Goal: Information Seeking & Learning: Learn about a topic

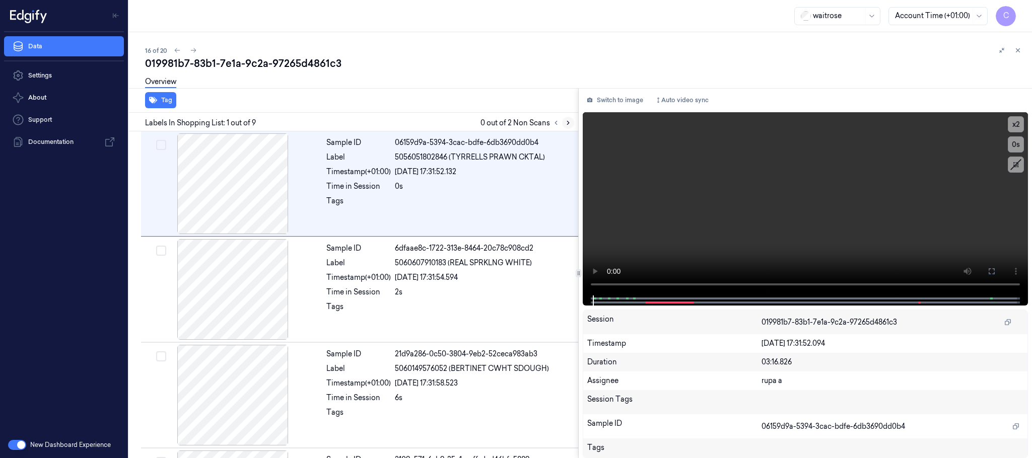
click at [567, 121] on icon at bounding box center [568, 123] width 2 height 4
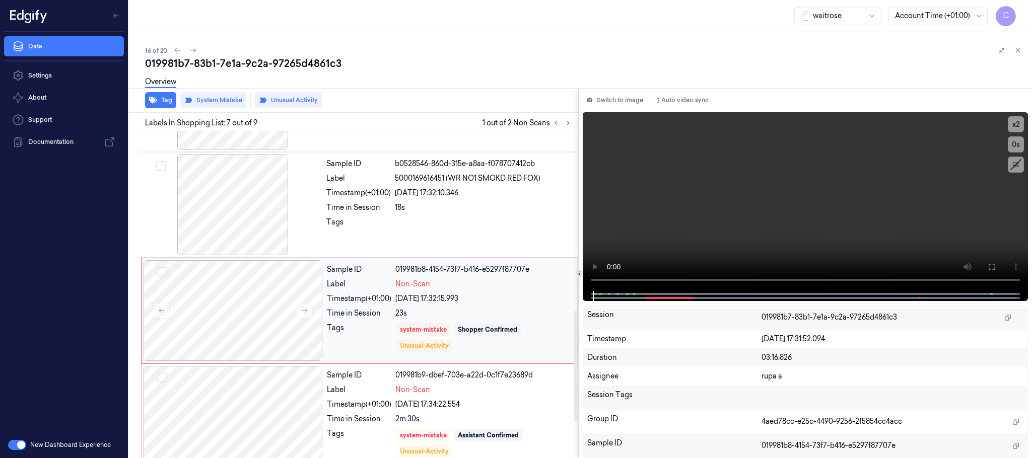
scroll to position [526, 0]
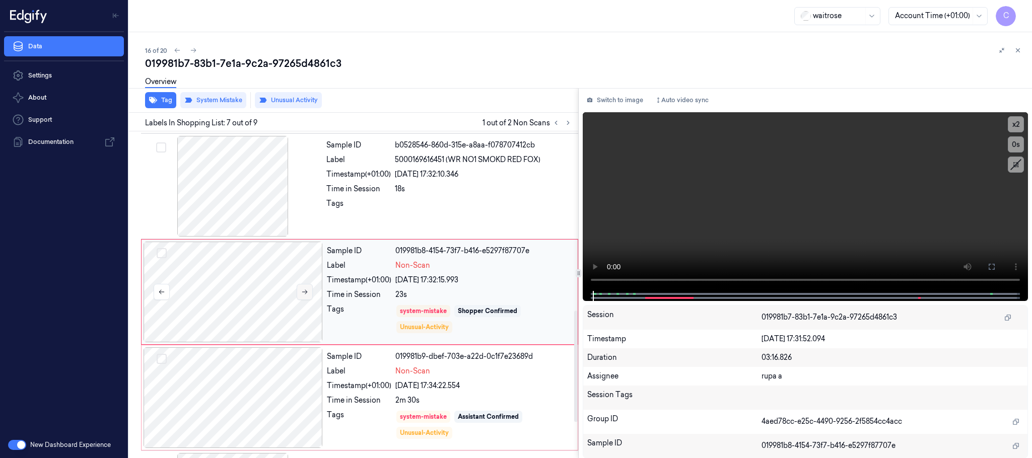
click at [304, 295] on icon at bounding box center [304, 292] width 7 height 7
click at [303, 295] on icon at bounding box center [304, 292] width 7 height 7
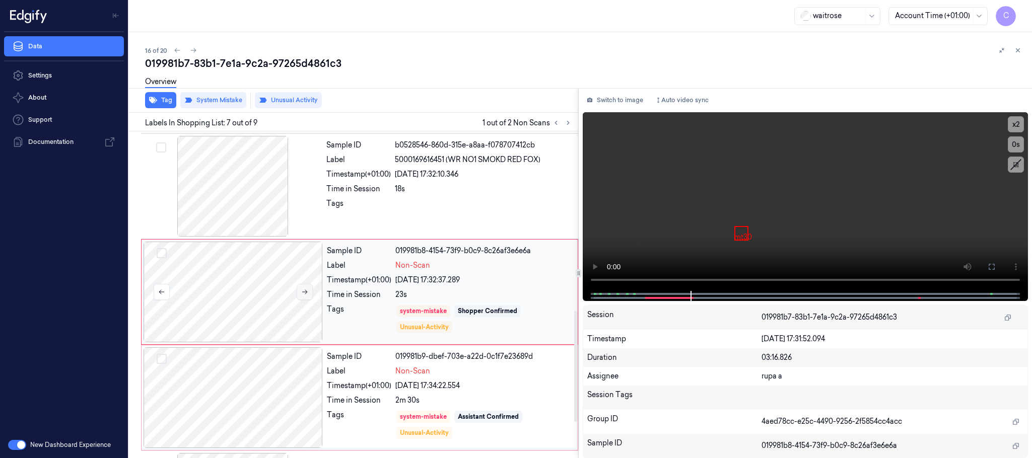
click at [303, 295] on icon at bounding box center [304, 292] width 7 height 7
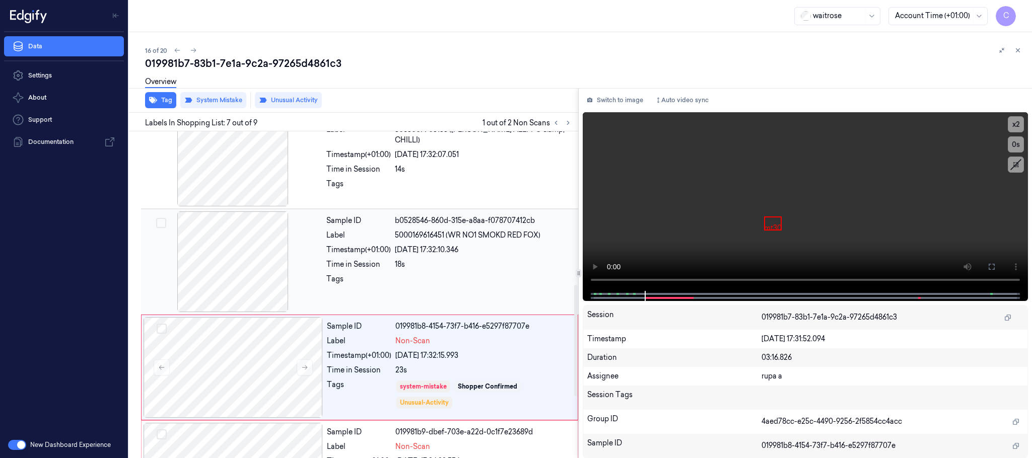
scroll to position [375, 0]
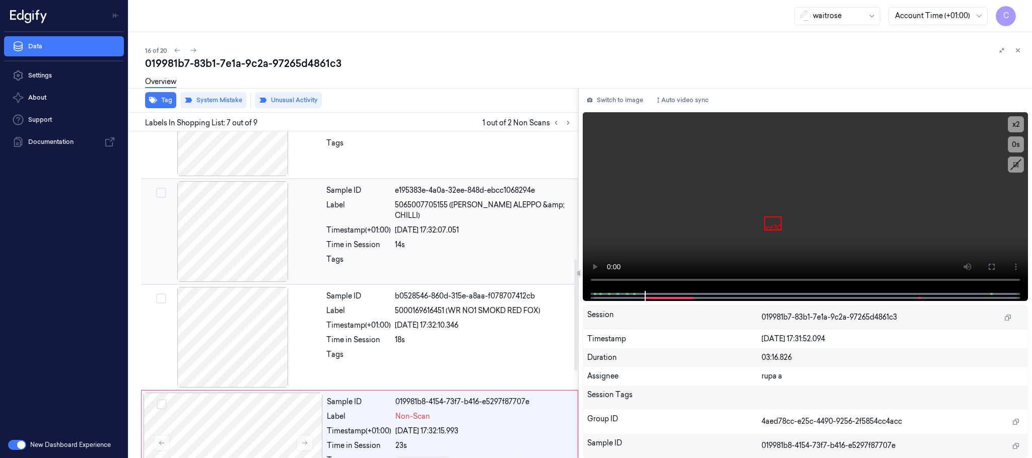
click at [242, 237] on div at bounding box center [232, 231] width 179 height 101
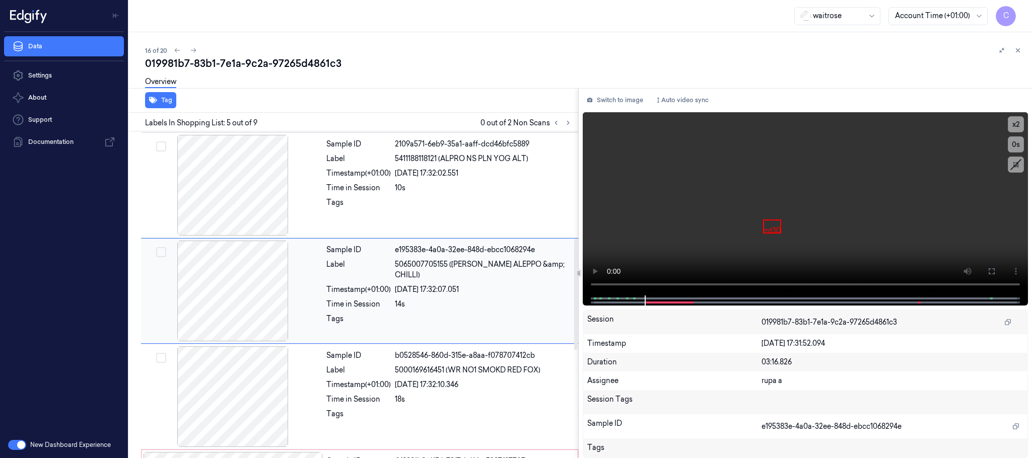
scroll to position [314, 0]
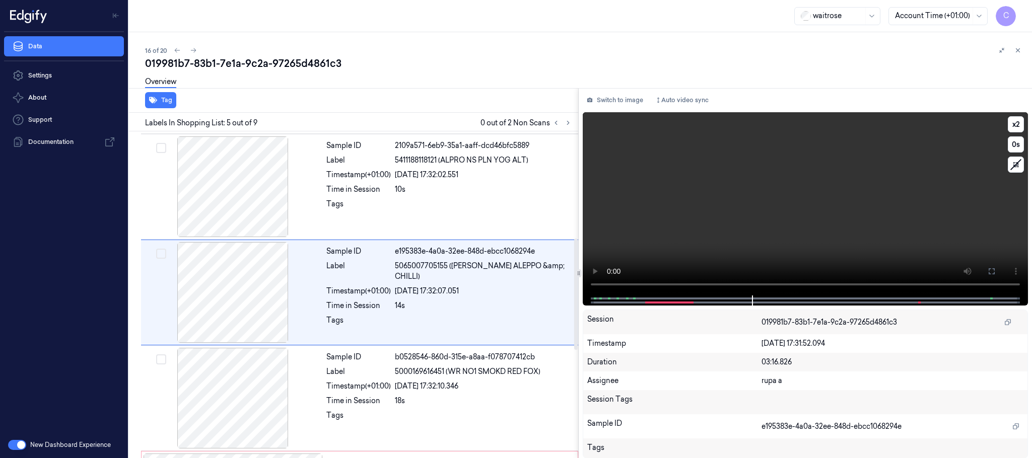
click at [750, 186] on video at bounding box center [805, 203] width 445 height 183
click at [565, 119] on icon at bounding box center [568, 122] width 7 height 7
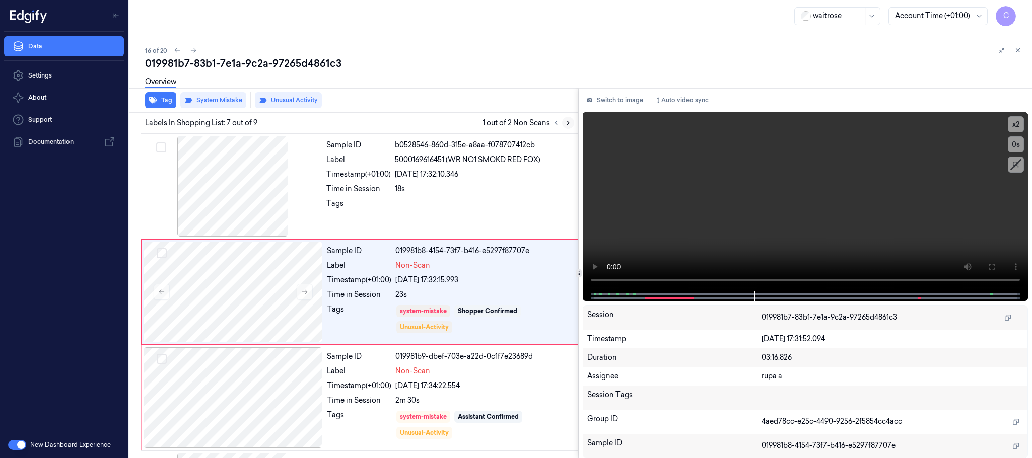
click at [565, 123] on icon at bounding box center [568, 122] width 7 height 7
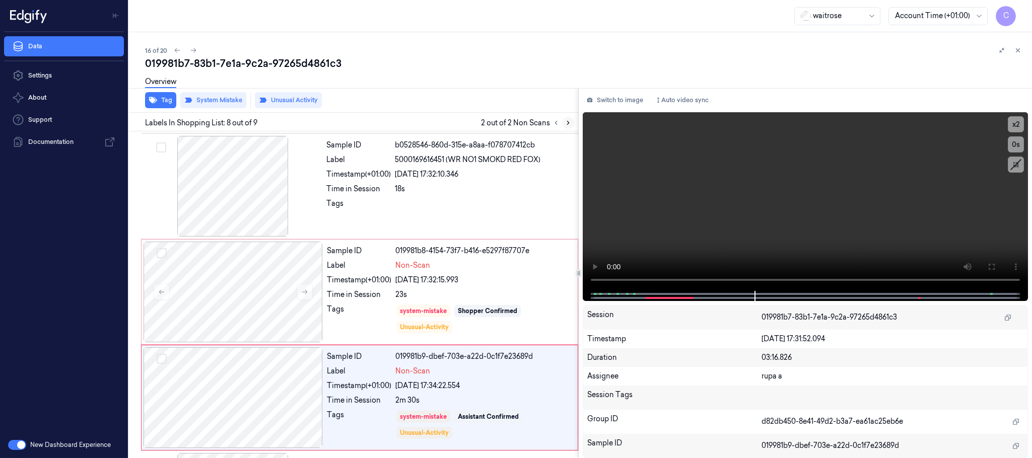
scroll to position [632, 0]
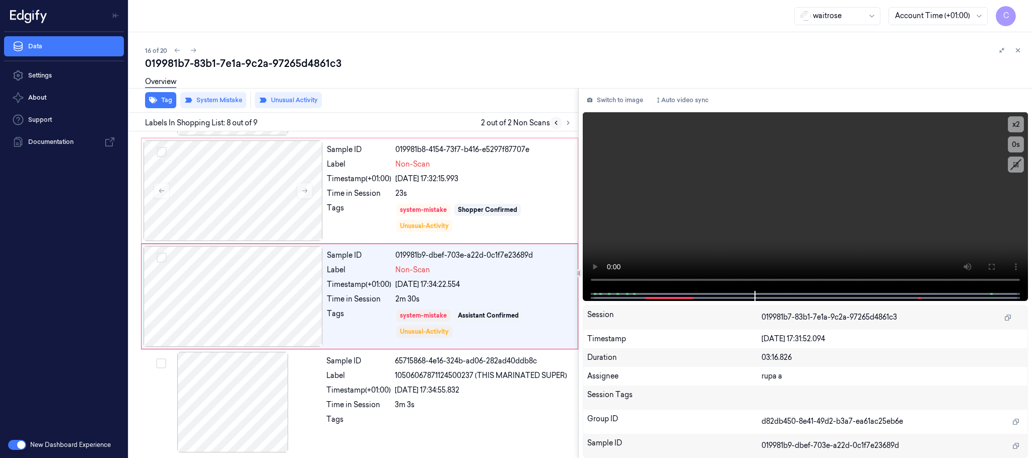
click at [551, 121] on button at bounding box center [556, 123] width 12 height 12
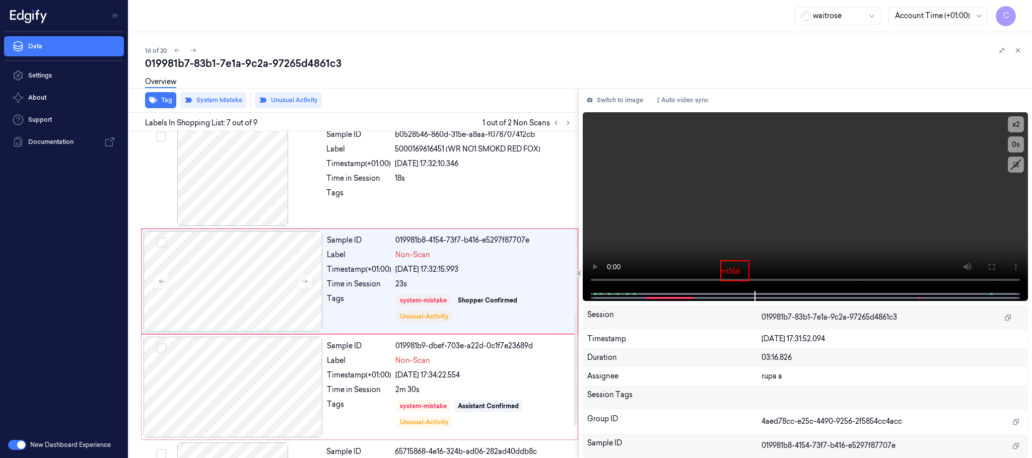
scroll to position [526, 0]
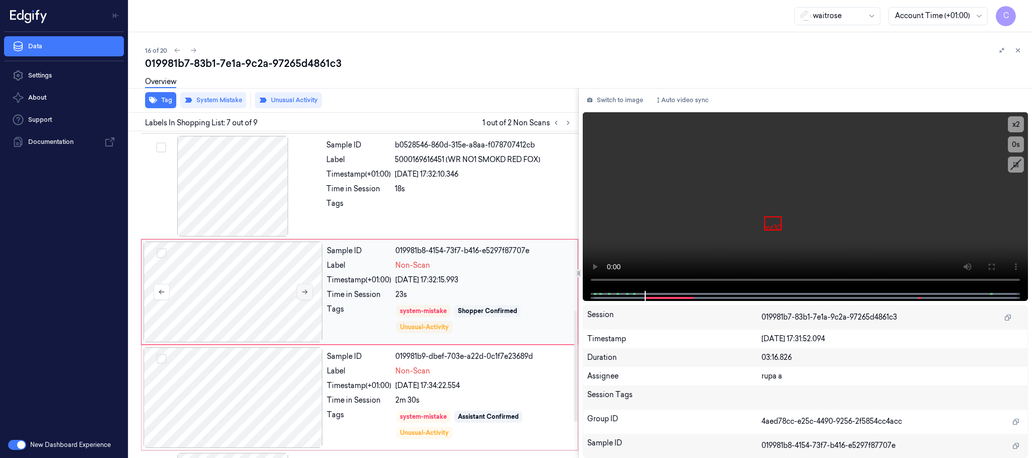
click at [304, 293] on icon at bounding box center [304, 292] width 7 height 7
click at [306, 292] on icon at bounding box center [304, 292] width 7 height 7
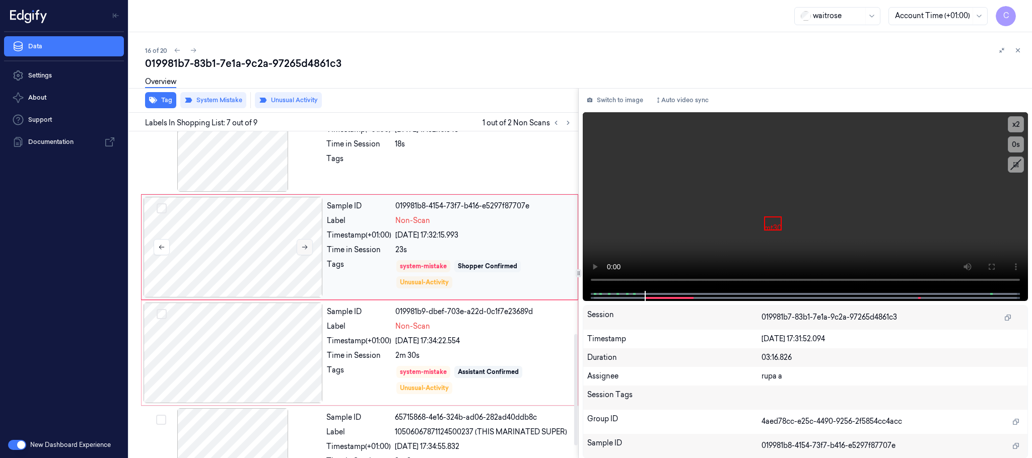
scroll to position [602, 0]
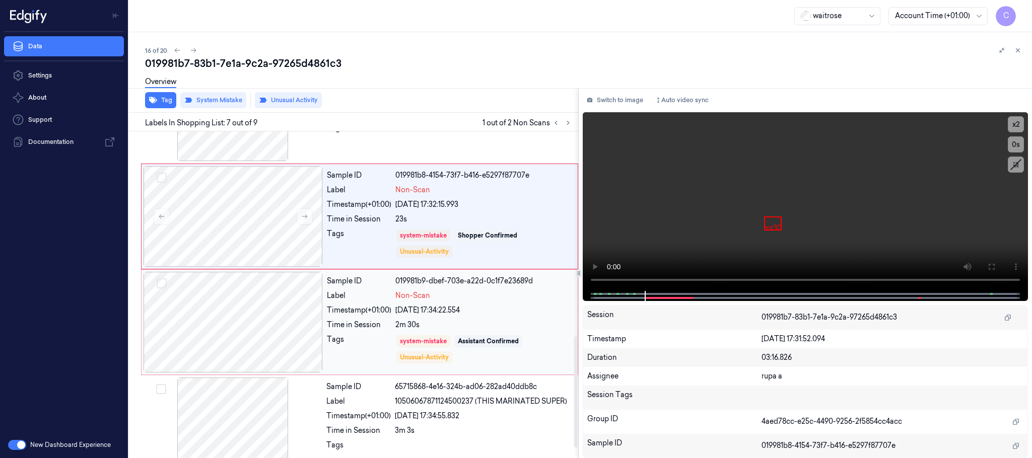
drag, startPoint x: 314, startPoint y: 322, endPoint x: 308, endPoint y: 316, distance: 8.5
click at [314, 319] on div at bounding box center [233, 322] width 179 height 101
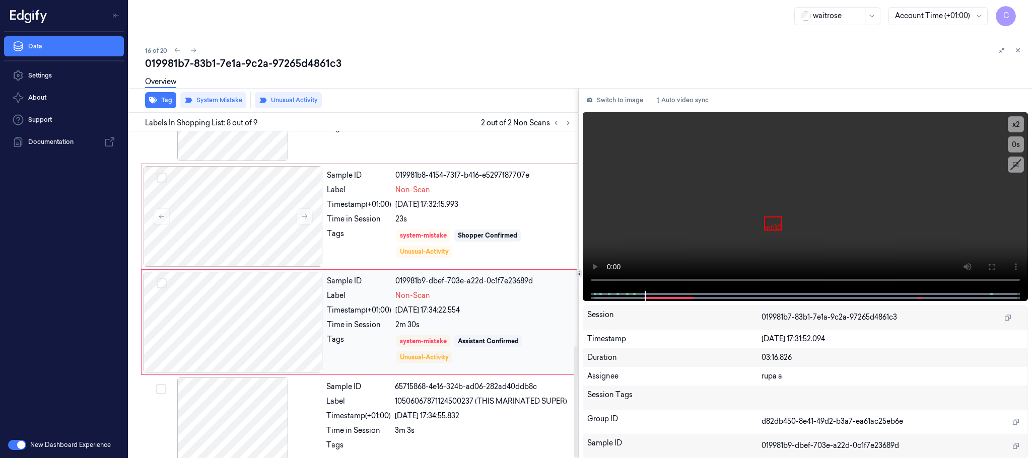
scroll to position [632, 0]
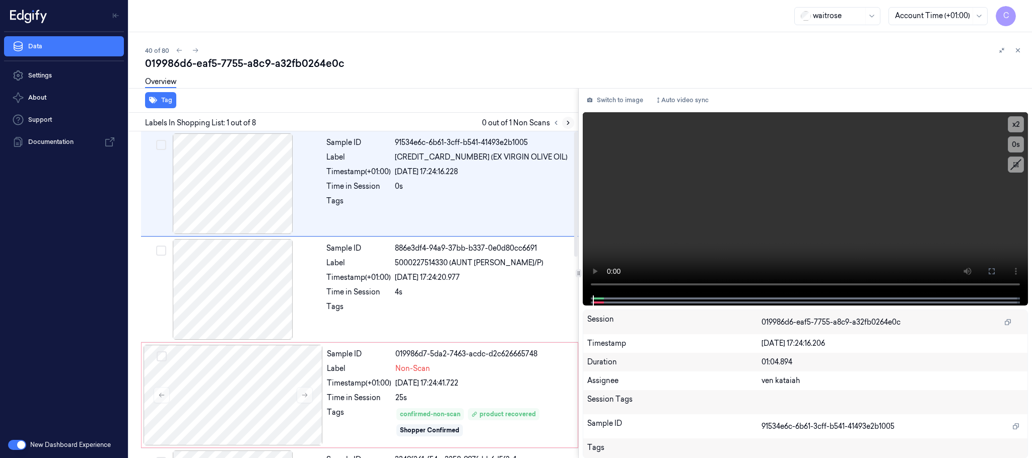
click at [566, 121] on icon at bounding box center [568, 122] width 7 height 7
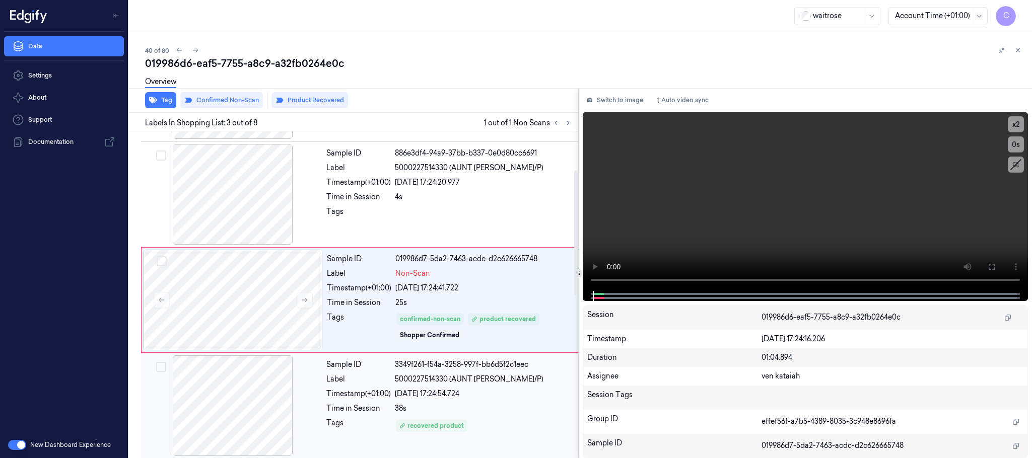
scroll to position [101, 0]
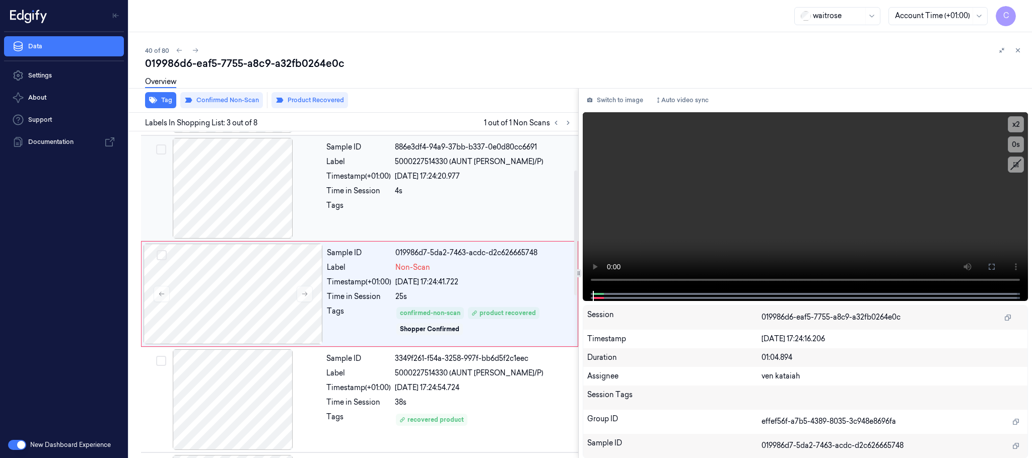
click at [258, 211] on div at bounding box center [232, 188] width 179 height 101
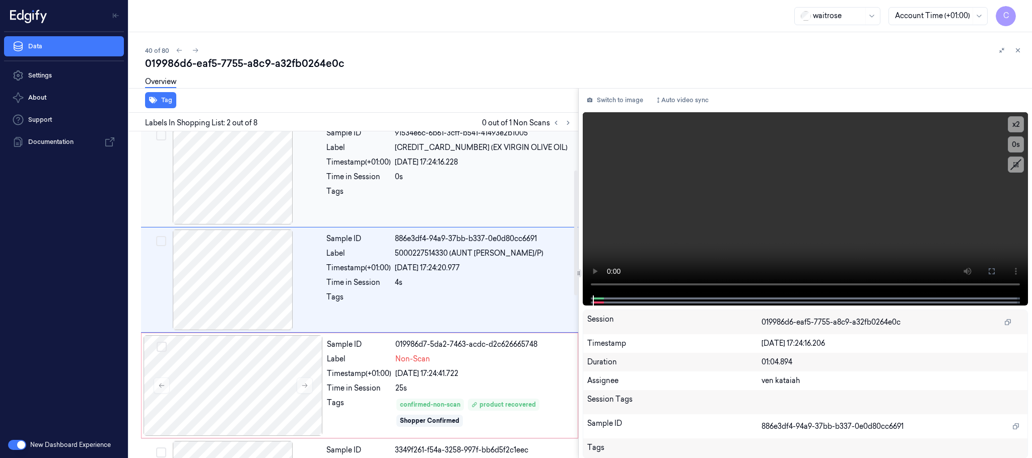
scroll to position [0, 0]
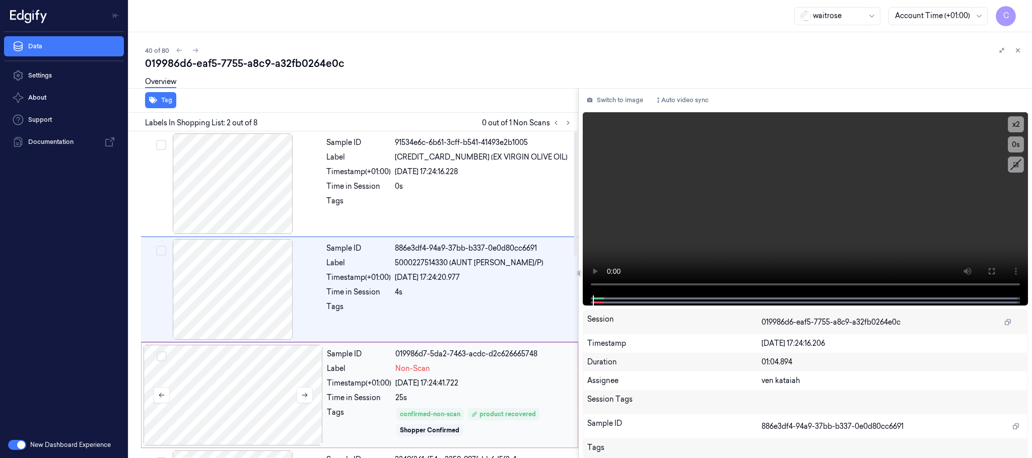
click at [263, 380] on div at bounding box center [233, 395] width 179 height 101
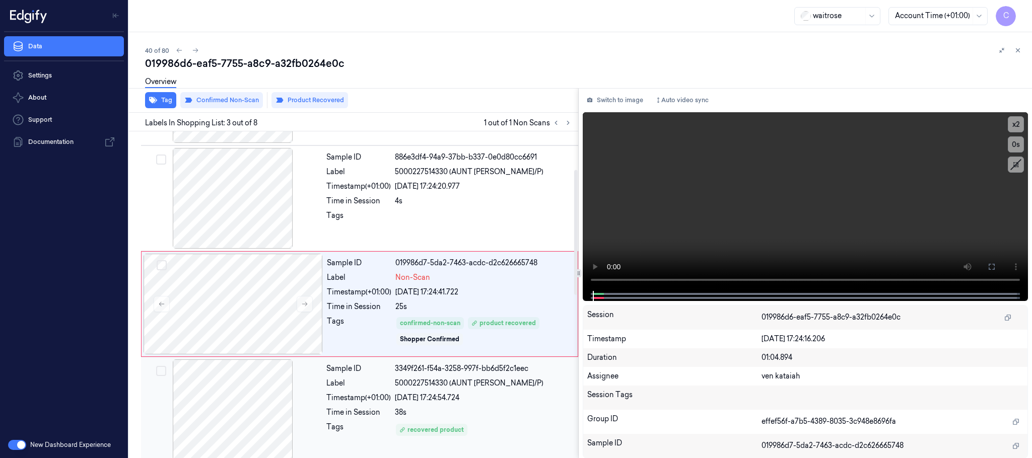
scroll to position [101, 0]
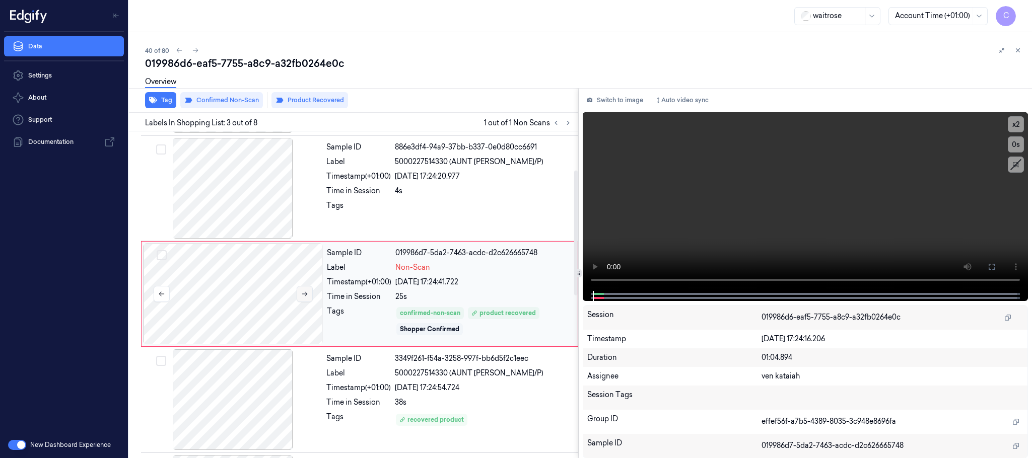
click at [301, 296] on icon at bounding box center [304, 294] width 7 height 7
click at [302, 295] on icon at bounding box center [304, 294] width 7 height 7
click at [304, 295] on icon at bounding box center [305, 294] width 6 height 5
click at [304, 296] on icon at bounding box center [304, 294] width 7 height 7
click at [257, 208] on div at bounding box center [232, 188] width 179 height 101
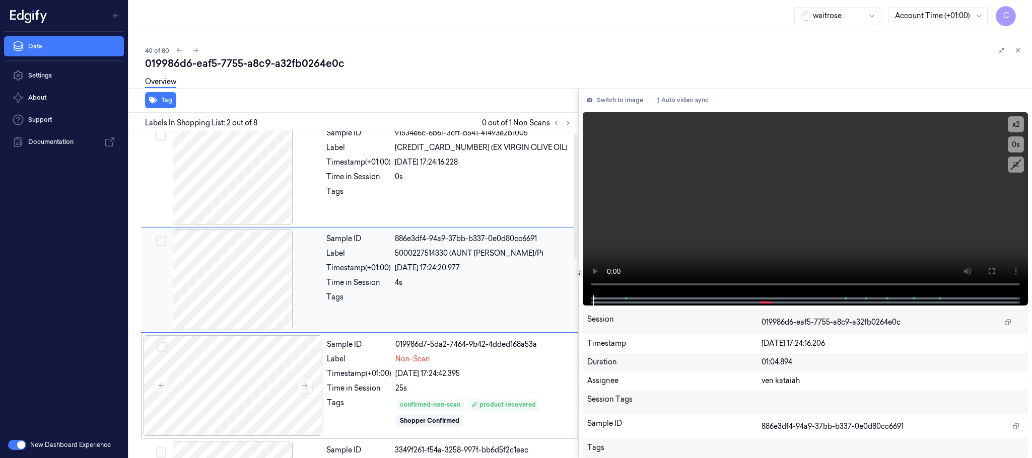
scroll to position [0, 0]
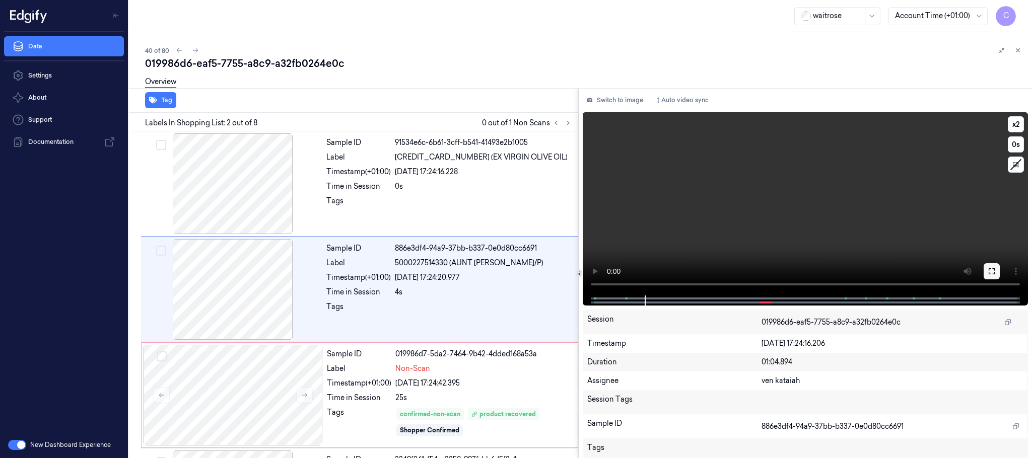
click at [988, 273] on icon at bounding box center [992, 272] width 8 height 8
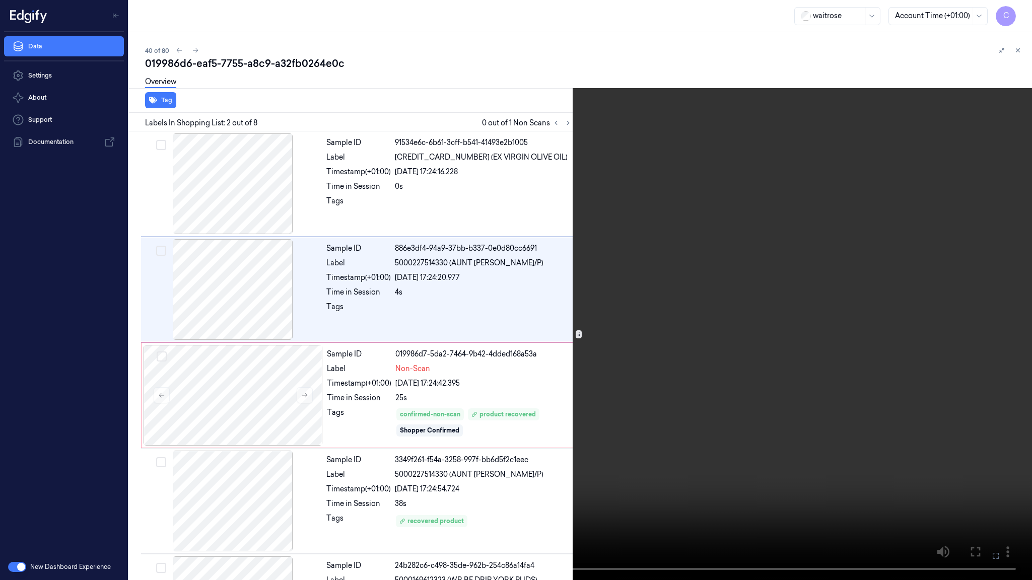
click at [461, 378] on video at bounding box center [516, 290] width 1032 height 580
click at [368, 449] on video at bounding box center [516, 290] width 1032 height 580
click at [1025, 8] on button "x 2" at bounding box center [1020, 12] width 16 height 16
click at [1025, 9] on button "x 4" at bounding box center [1020, 12] width 16 height 16
click at [517, 365] on video at bounding box center [516, 290] width 1032 height 580
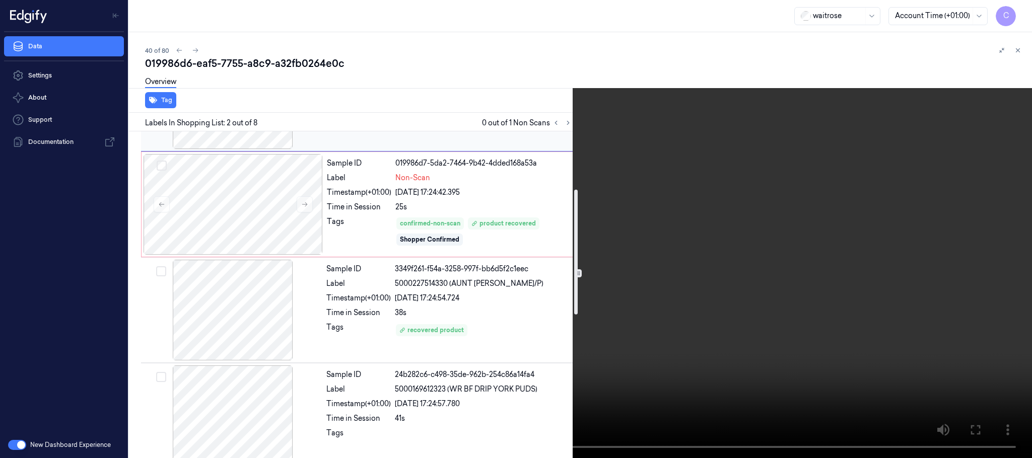
scroll to position [227, 0]
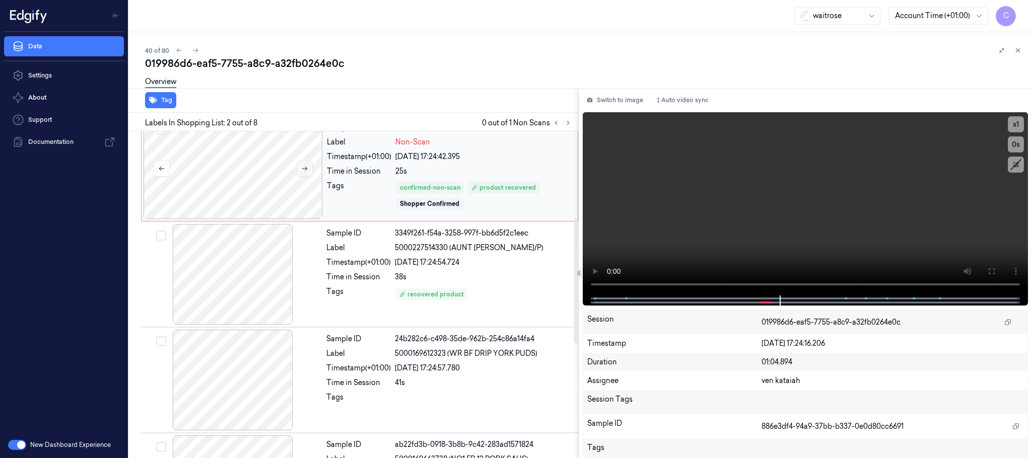
click at [304, 172] on icon at bounding box center [304, 168] width 7 height 7
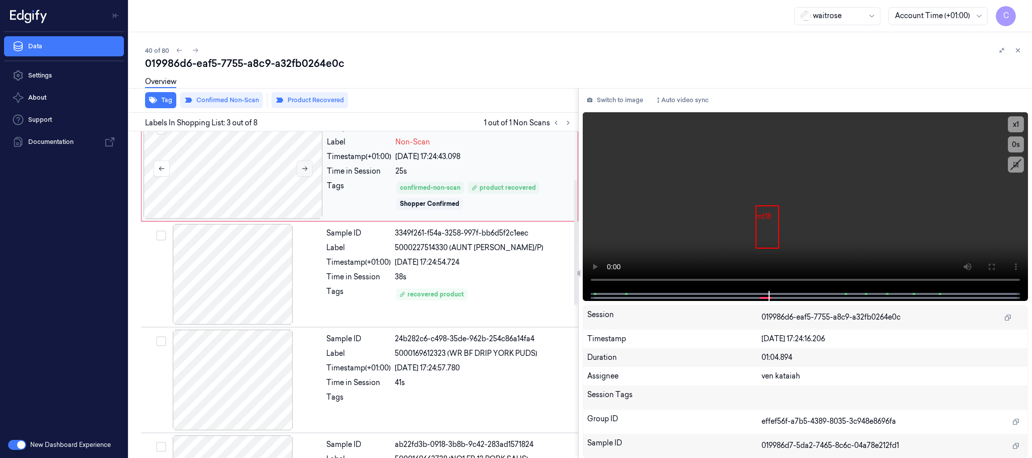
scroll to position [101, 0]
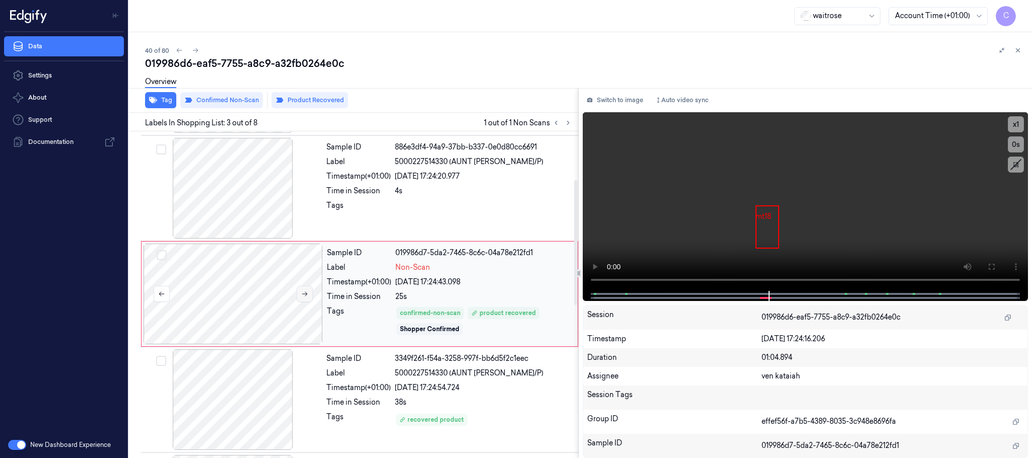
click at [304, 173] on div at bounding box center [232, 188] width 179 height 101
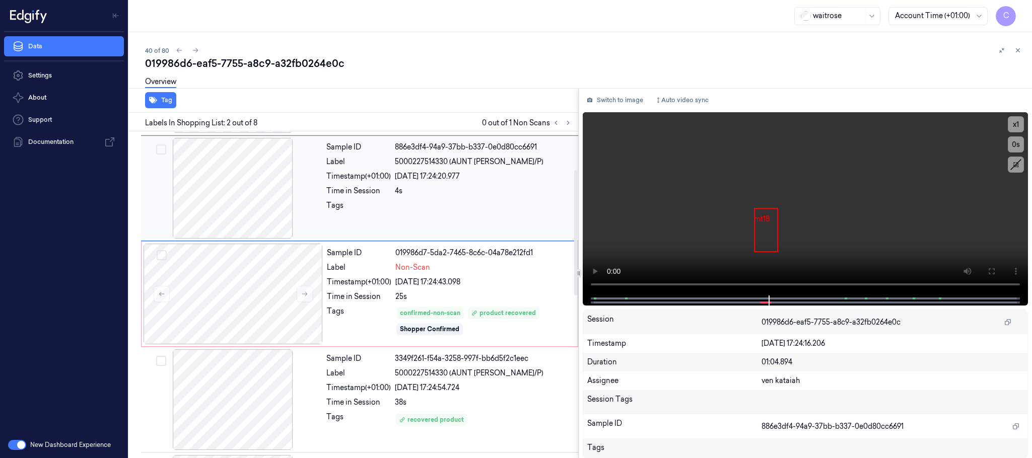
scroll to position [0, 0]
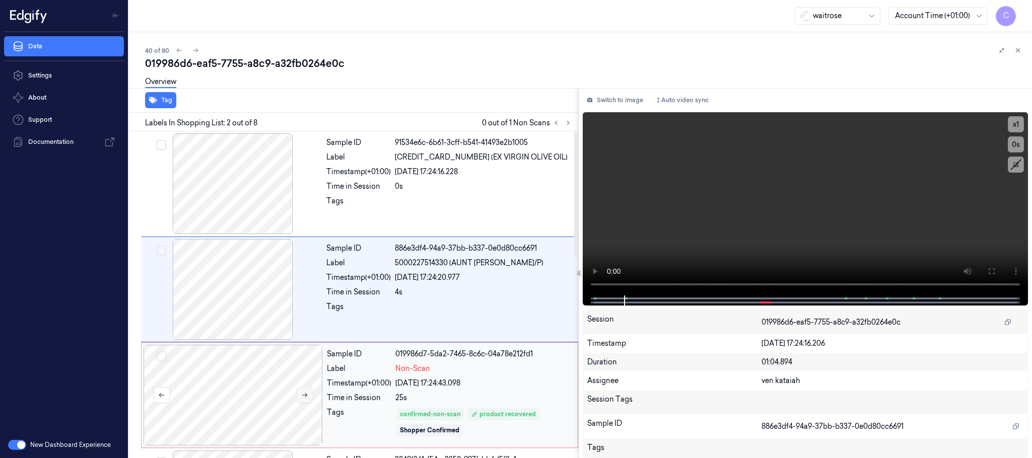
click at [307, 393] on icon at bounding box center [304, 395] width 7 height 7
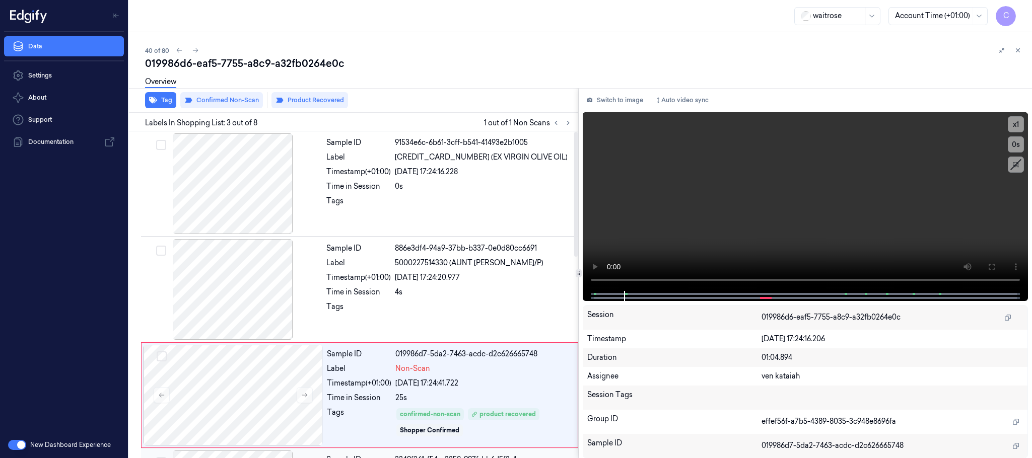
scroll to position [101, 0]
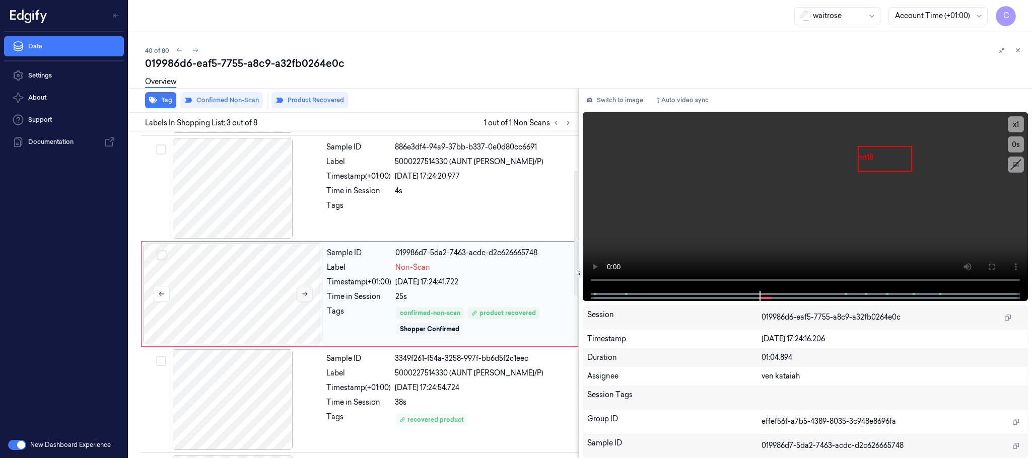
click at [305, 295] on icon at bounding box center [305, 294] width 6 height 5
click at [307, 296] on icon at bounding box center [304, 294] width 7 height 7
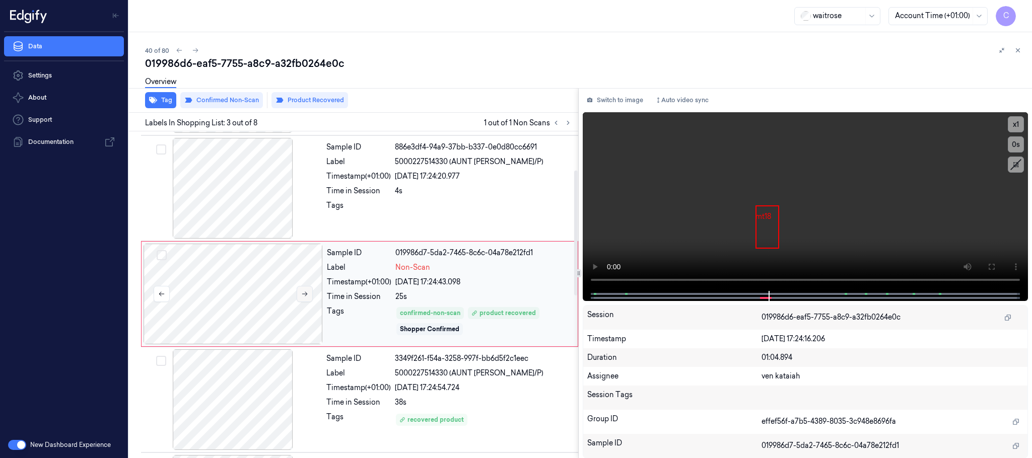
click at [307, 296] on icon at bounding box center [304, 294] width 7 height 7
click at [629, 98] on button "Switch to image" at bounding box center [615, 100] width 64 height 16
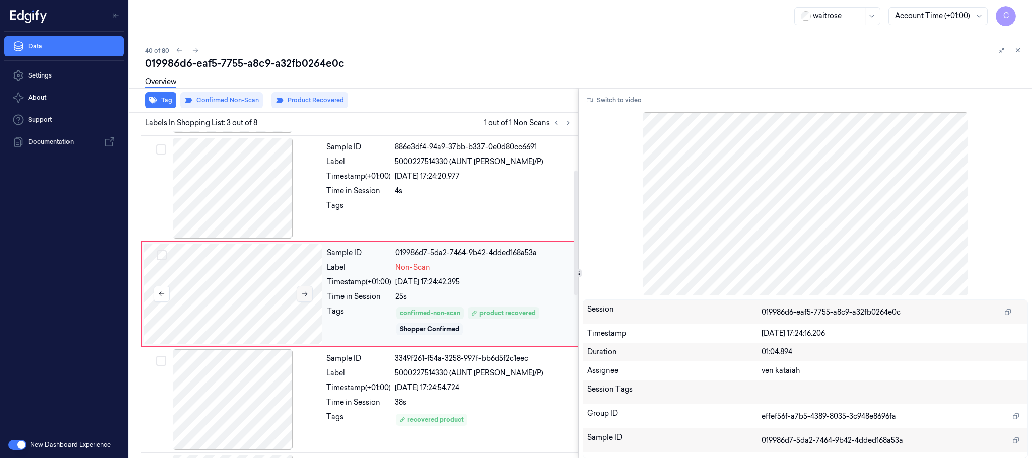
click at [303, 293] on icon at bounding box center [304, 294] width 7 height 7
click at [305, 292] on icon at bounding box center [304, 294] width 7 height 7
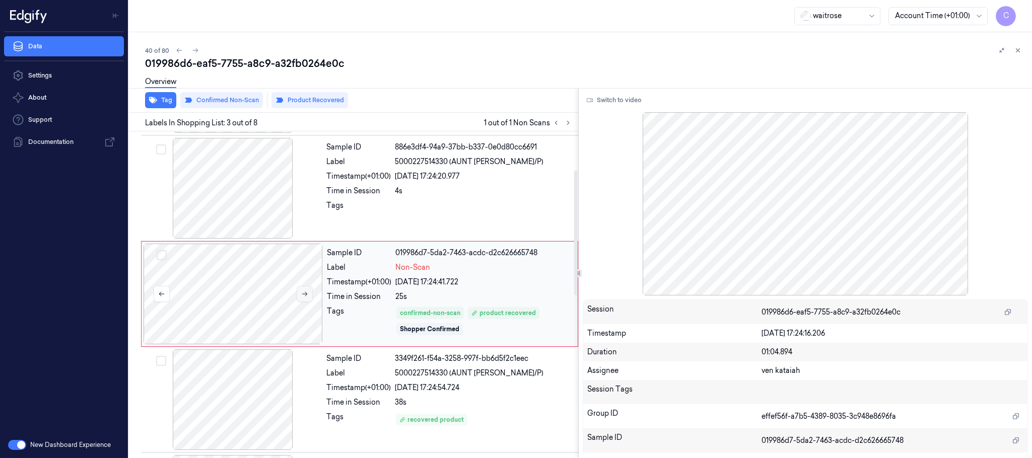
click at [305, 292] on icon at bounding box center [304, 294] width 7 height 7
click at [305, 293] on icon at bounding box center [304, 294] width 7 height 7
click at [304, 293] on icon at bounding box center [304, 294] width 7 height 7
click at [621, 103] on button "Switch to video" at bounding box center [614, 100] width 63 height 16
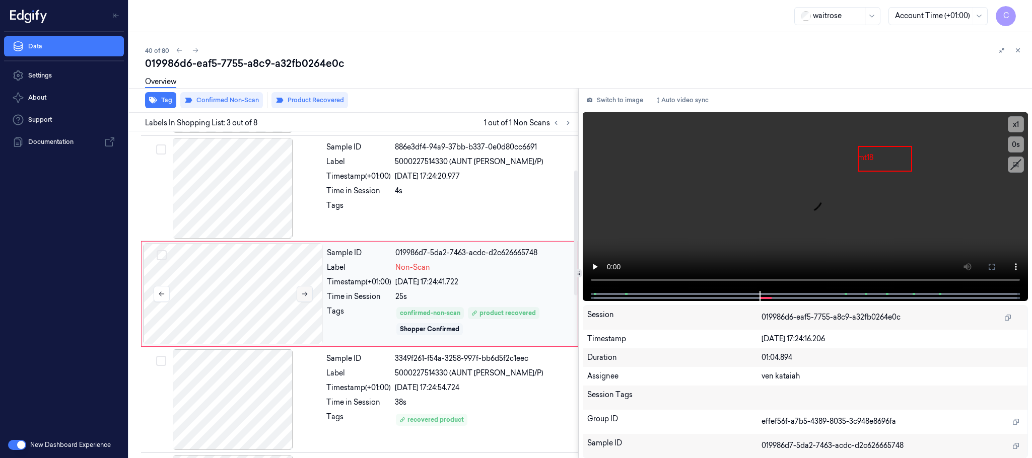
click at [299, 292] on button at bounding box center [305, 294] width 16 height 16
click at [299, 295] on button at bounding box center [305, 294] width 16 height 16
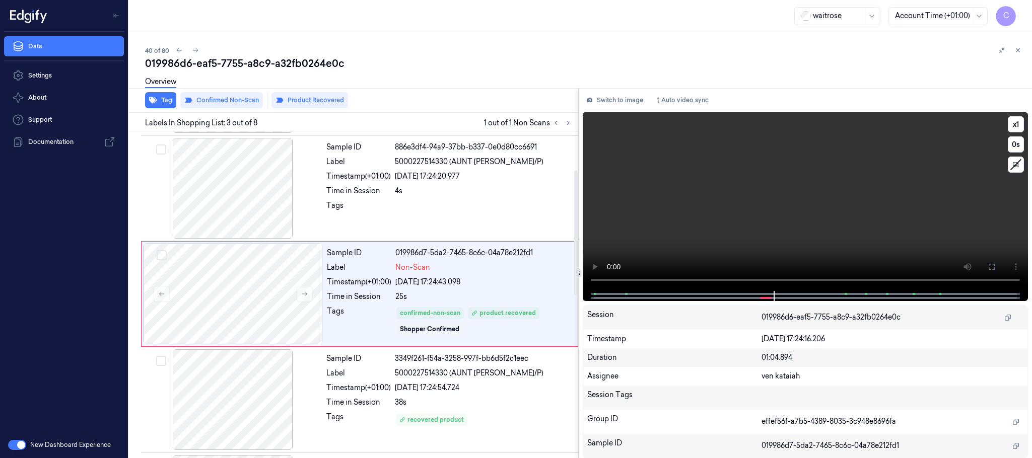
click at [894, 233] on video at bounding box center [805, 201] width 445 height 179
click at [308, 296] on icon at bounding box center [304, 294] width 7 height 7
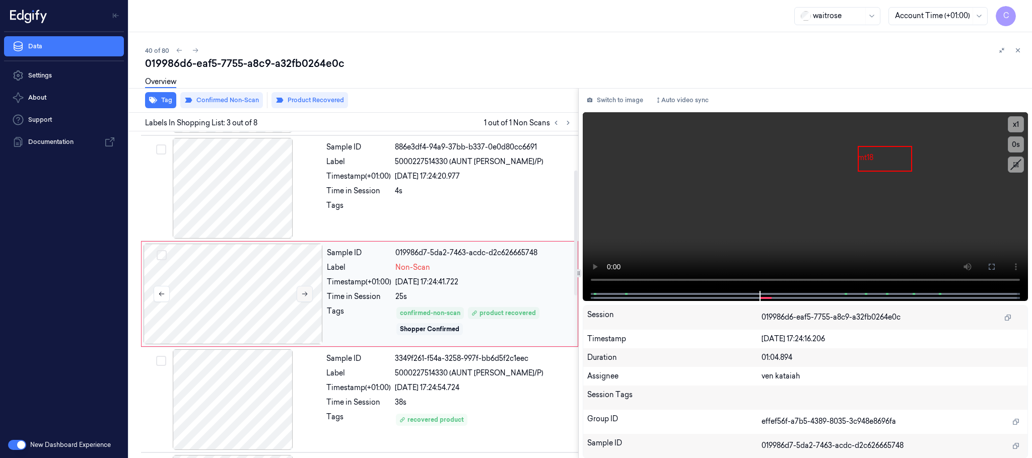
click at [308, 296] on icon at bounding box center [304, 294] width 7 height 7
click at [260, 213] on div at bounding box center [232, 188] width 179 height 101
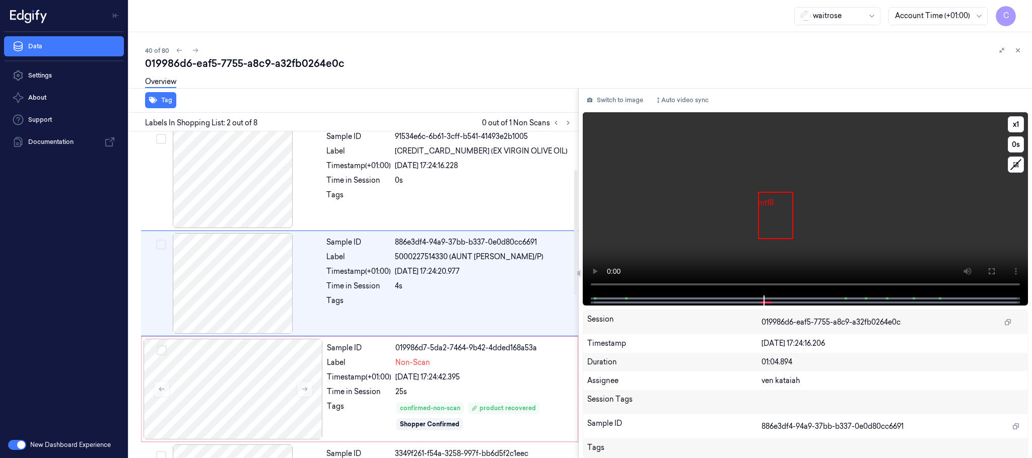
scroll to position [0, 0]
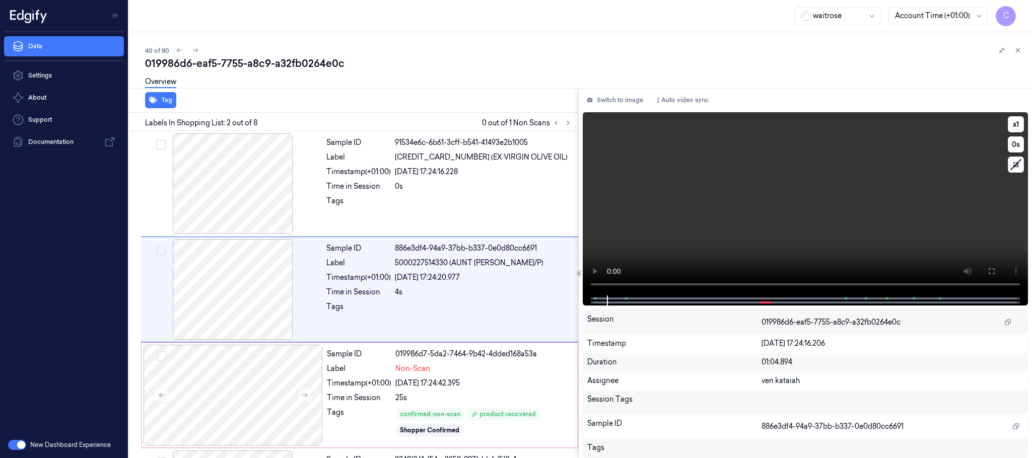
click at [992, 271] on icon at bounding box center [992, 272] width 8 height 8
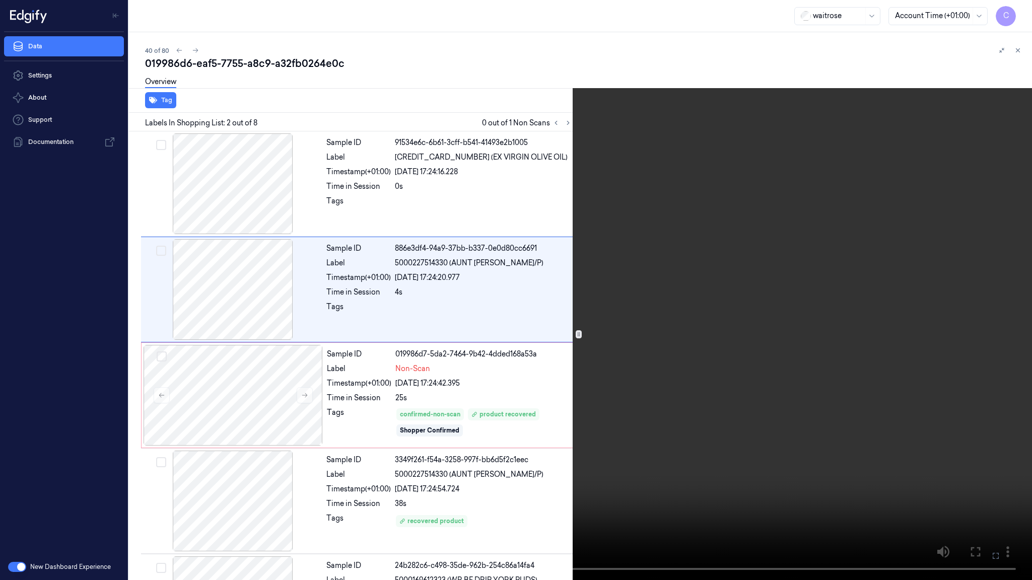
click at [552, 284] on video at bounding box center [516, 290] width 1032 height 580
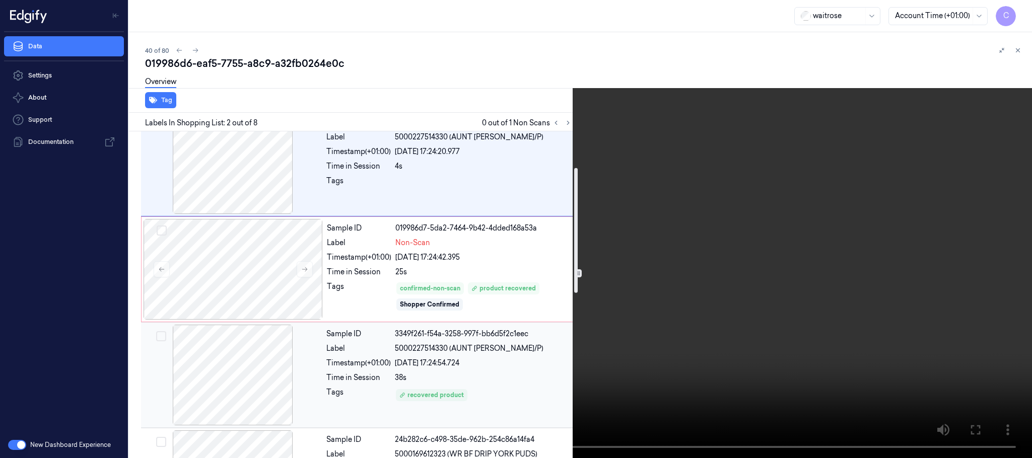
scroll to position [151, 0]
